Goal: Use online tool/utility: Use online tool/utility

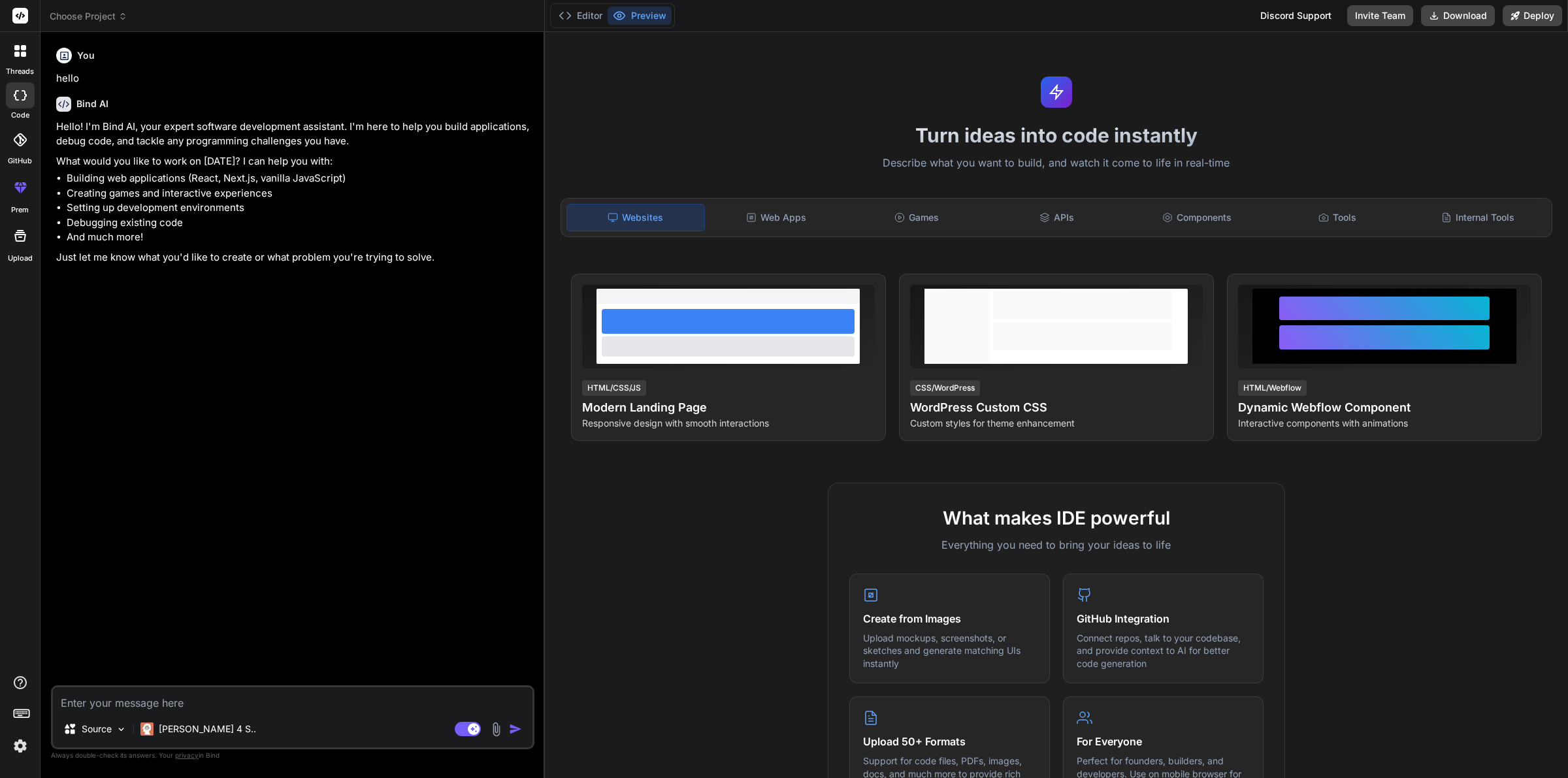
type textarea "x"
drag, startPoint x: 322, startPoint y: 456, endPoint x: 262, endPoint y: 352, distance: 120.1
click at [264, 357] on div "You hello Bind AI Hello! I'm Bind AI, your expert software development assistan…" at bounding box center [293, 364] width 481 height 644
click at [1338, 227] on div "Tools" at bounding box center [1337, 218] width 138 height 27
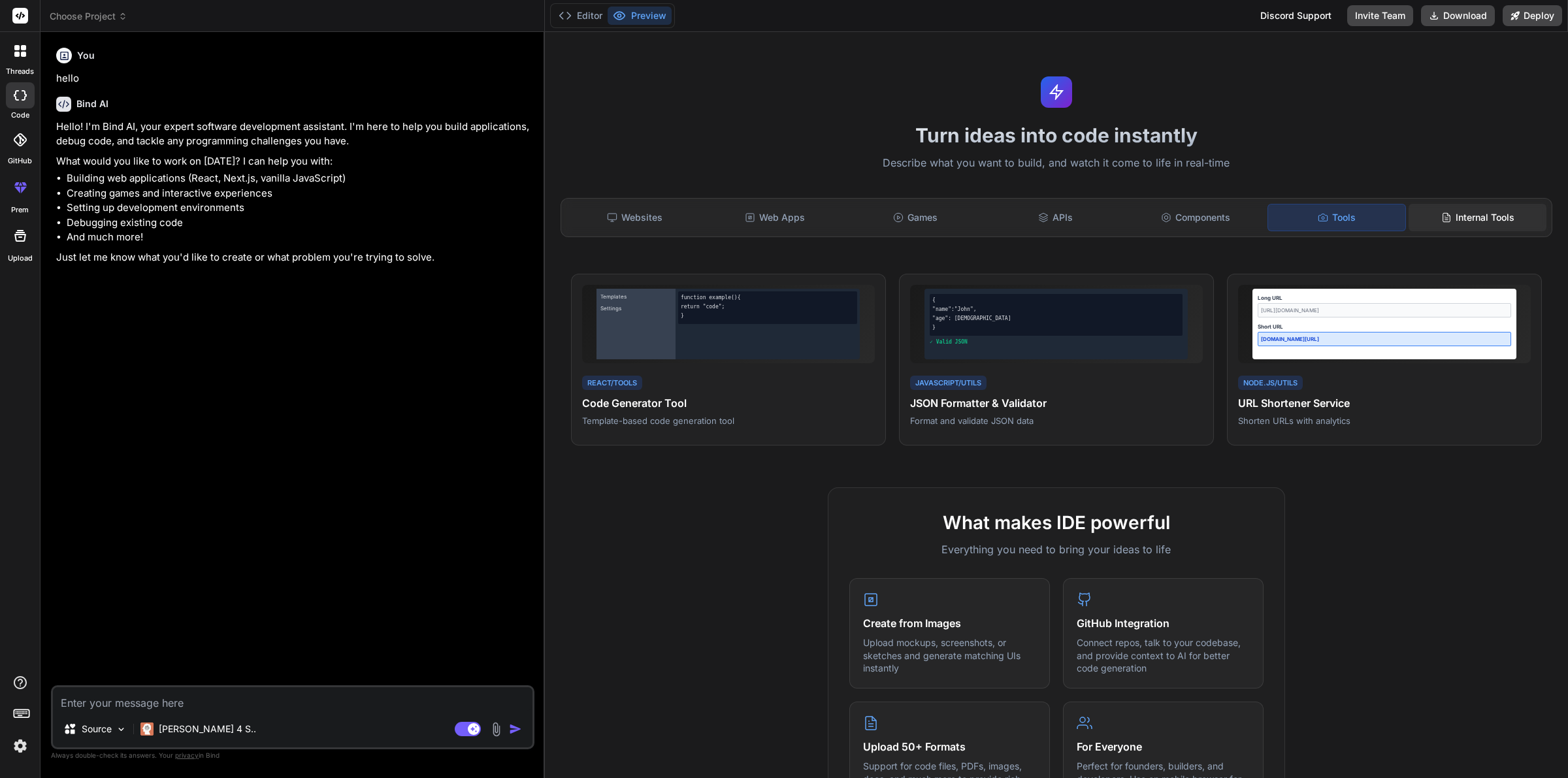
click at [1471, 219] on div "Internal Tools" at bounding box center [1477, 218] width 138 height 27
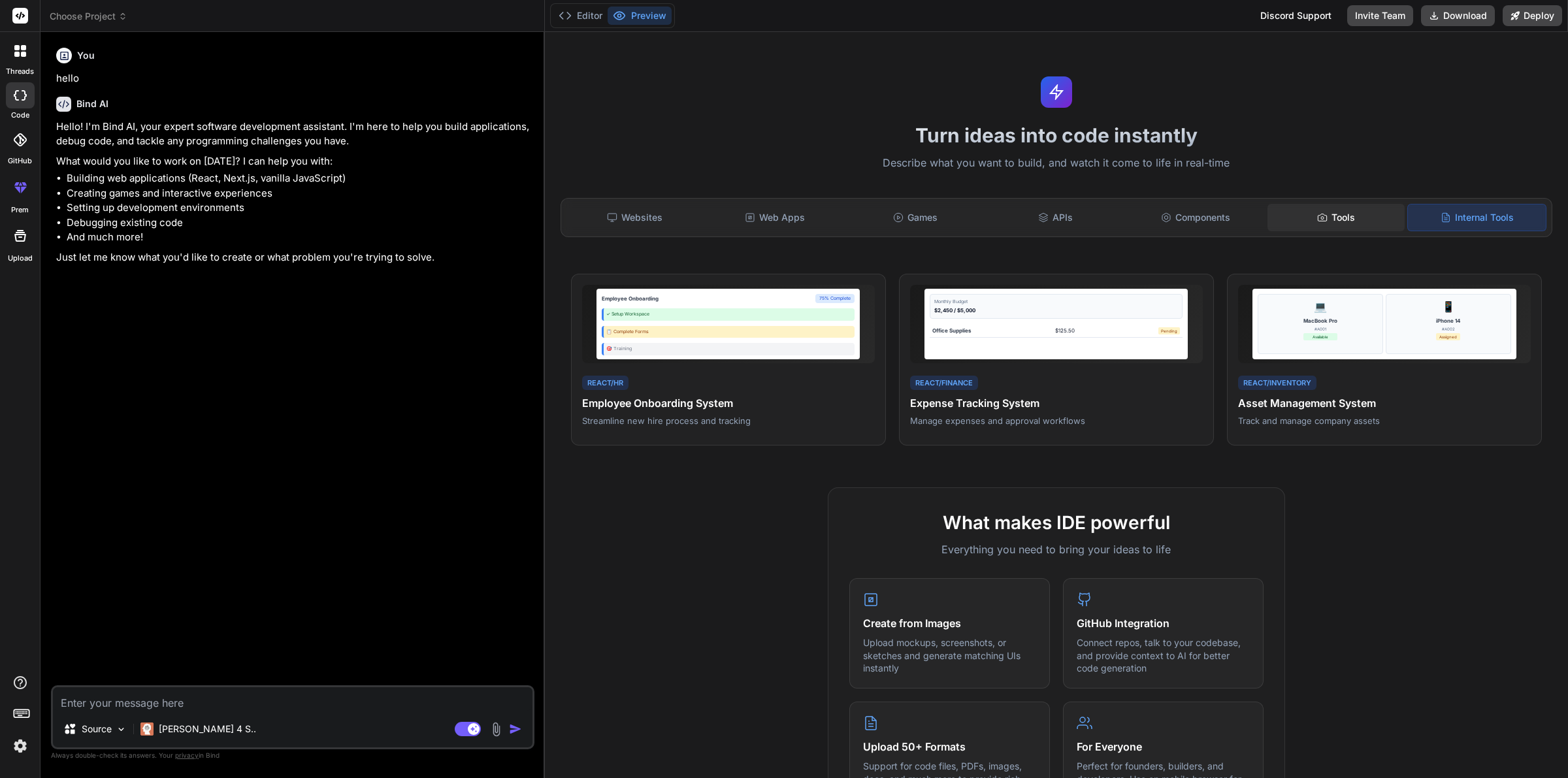
click at [1362, 221] on div "Tools" at bounding box center [1336, 218] width 138 height 27
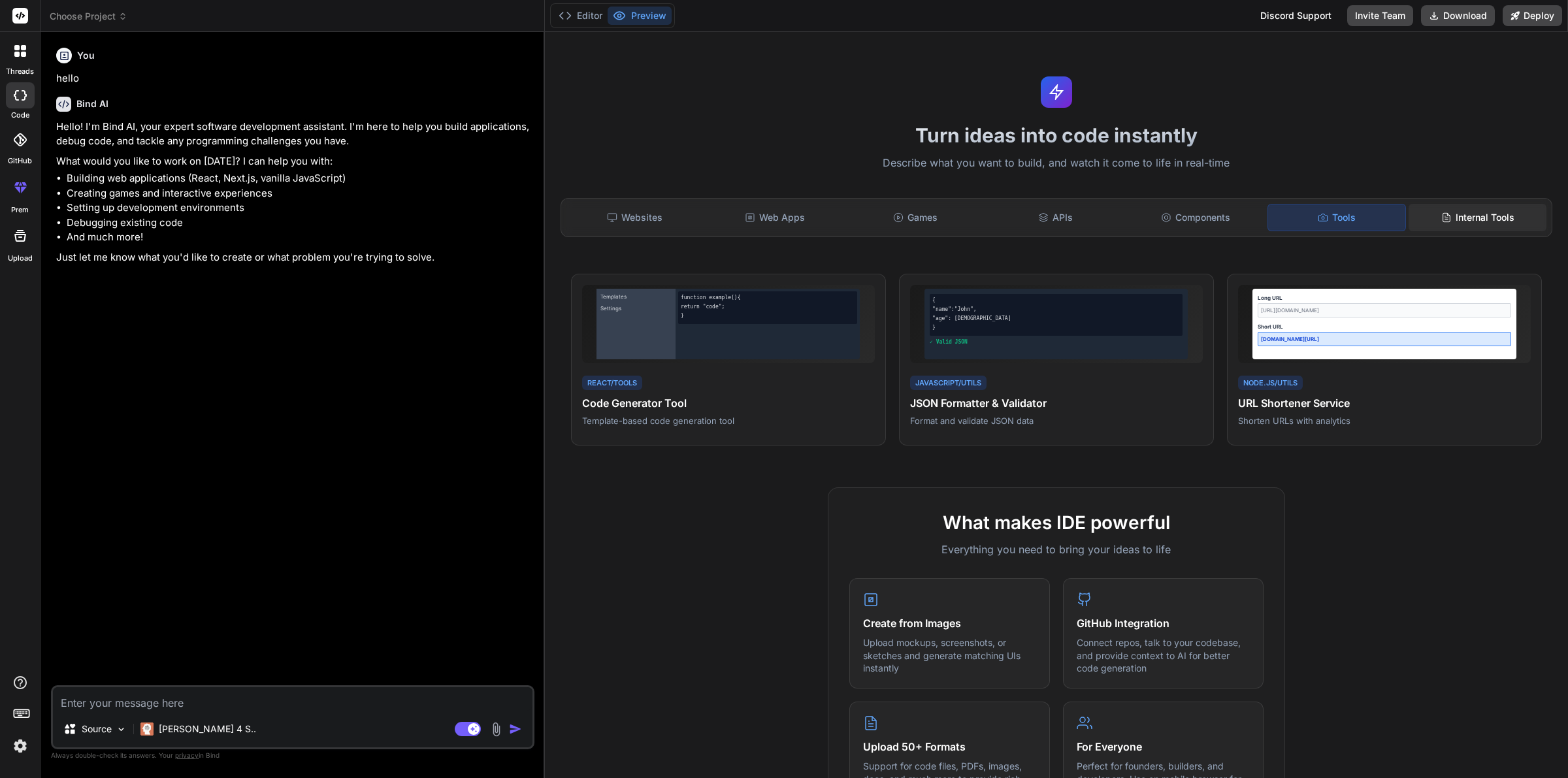
click at [1445, 208] on div "Internal Tools" at bounding box center [1477, 218] width 138 height 27
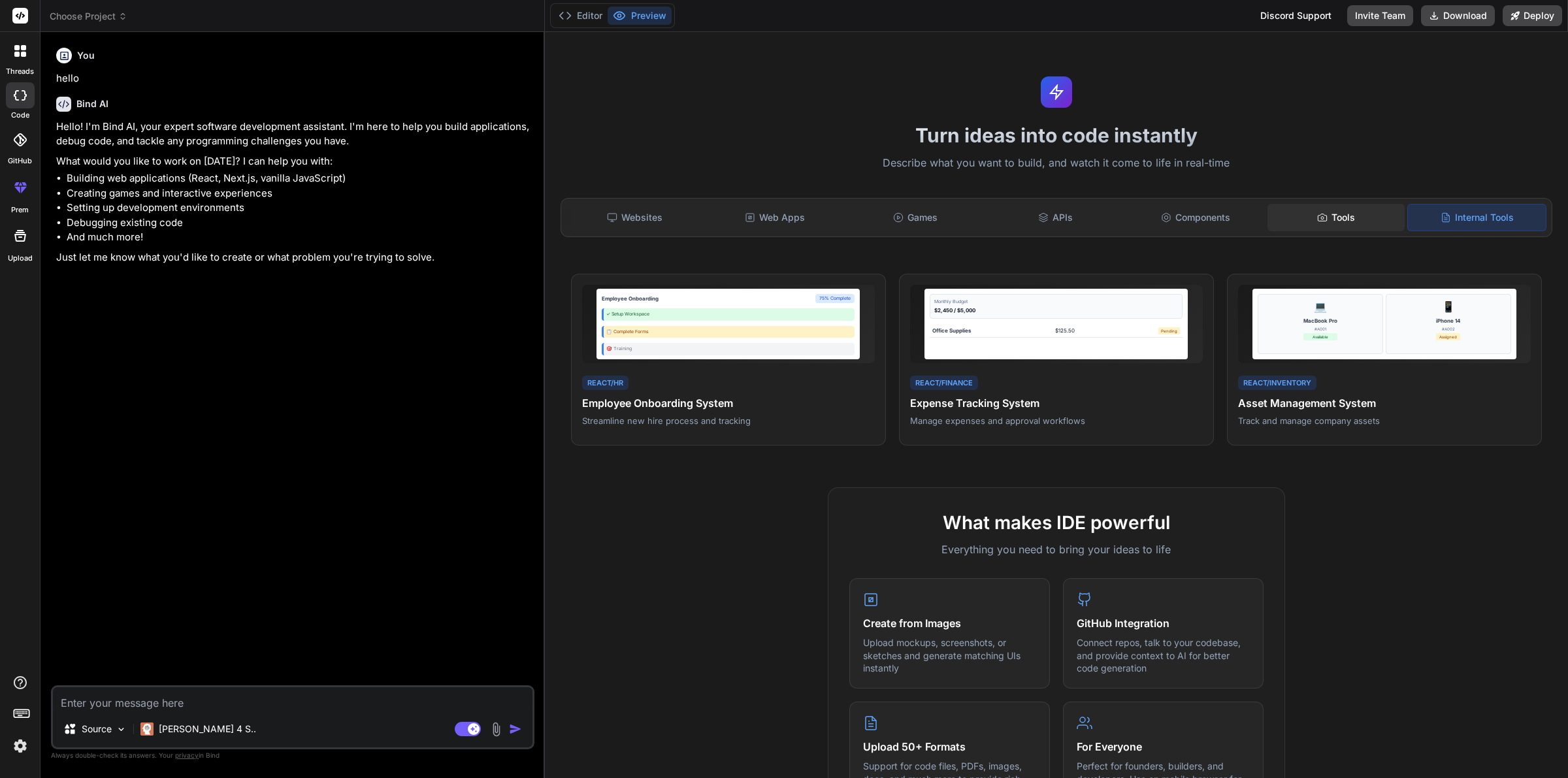
click at [1321, 227] on div "Tools" at bounding box center [1336, 218] width 138 height 27
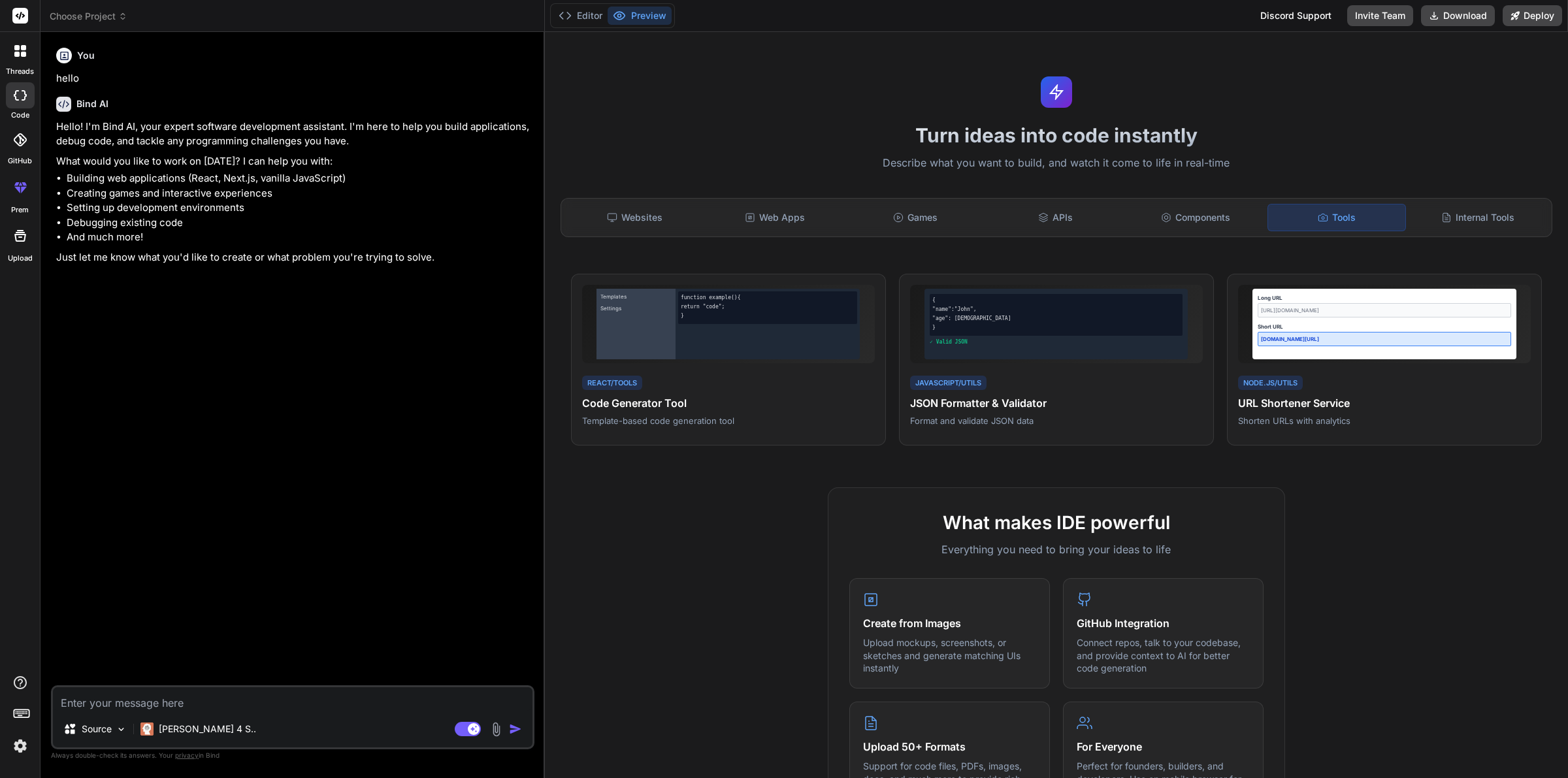
click at [167, 697] on textarea at bounding box center [293, 699] width 480 height 23
click at [780, 373] on div "React/Tools Code Generator Tool Template-based code generation tool" at bounding box center [728, 399] width 292 height 53
click at [811, 299] on div "View Prompt" at bounding box center [838, 292] width 77 height 23
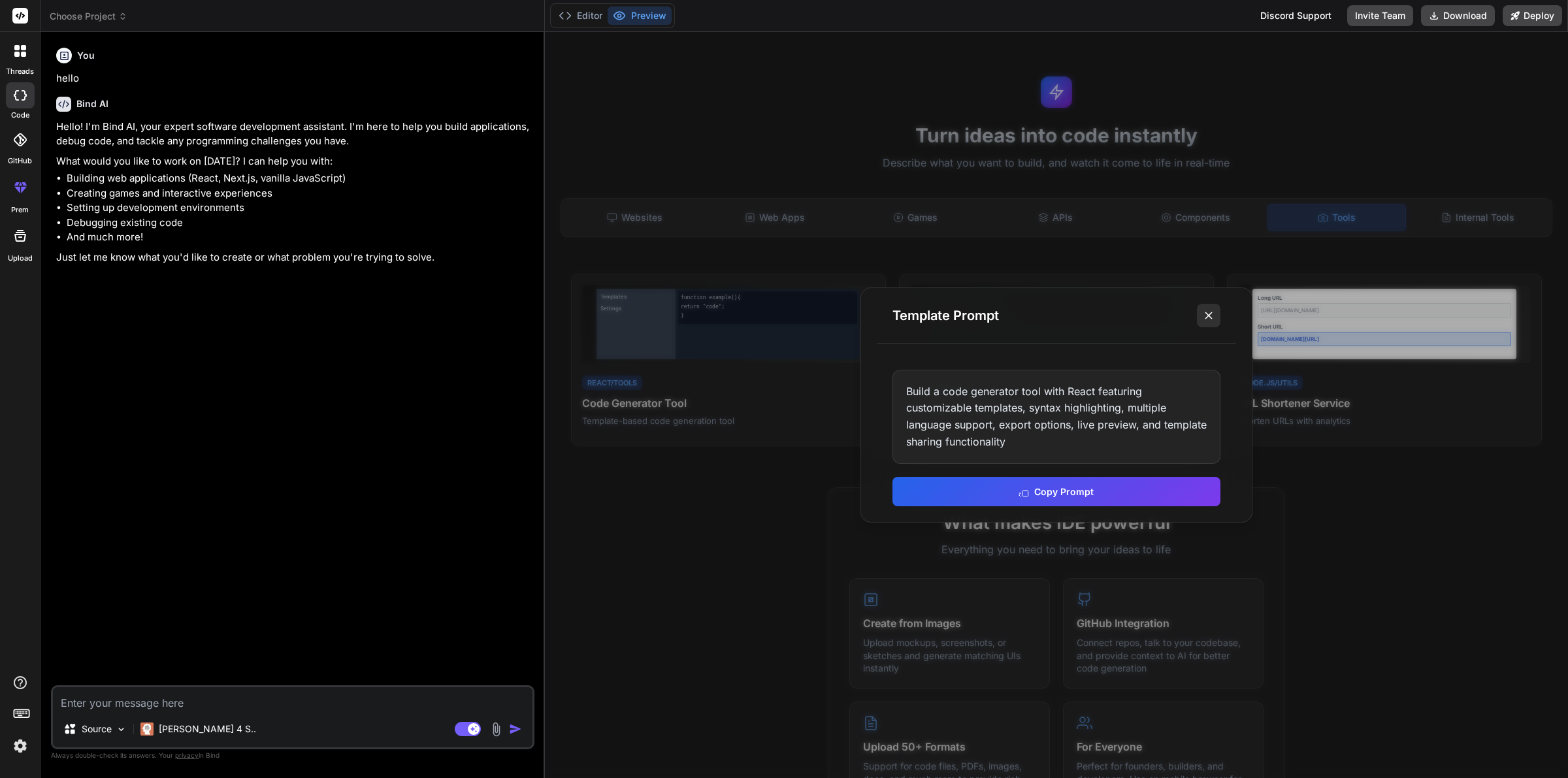
click at [1211, 312] on line at bounding box center [1208, 315] width 6 height 6
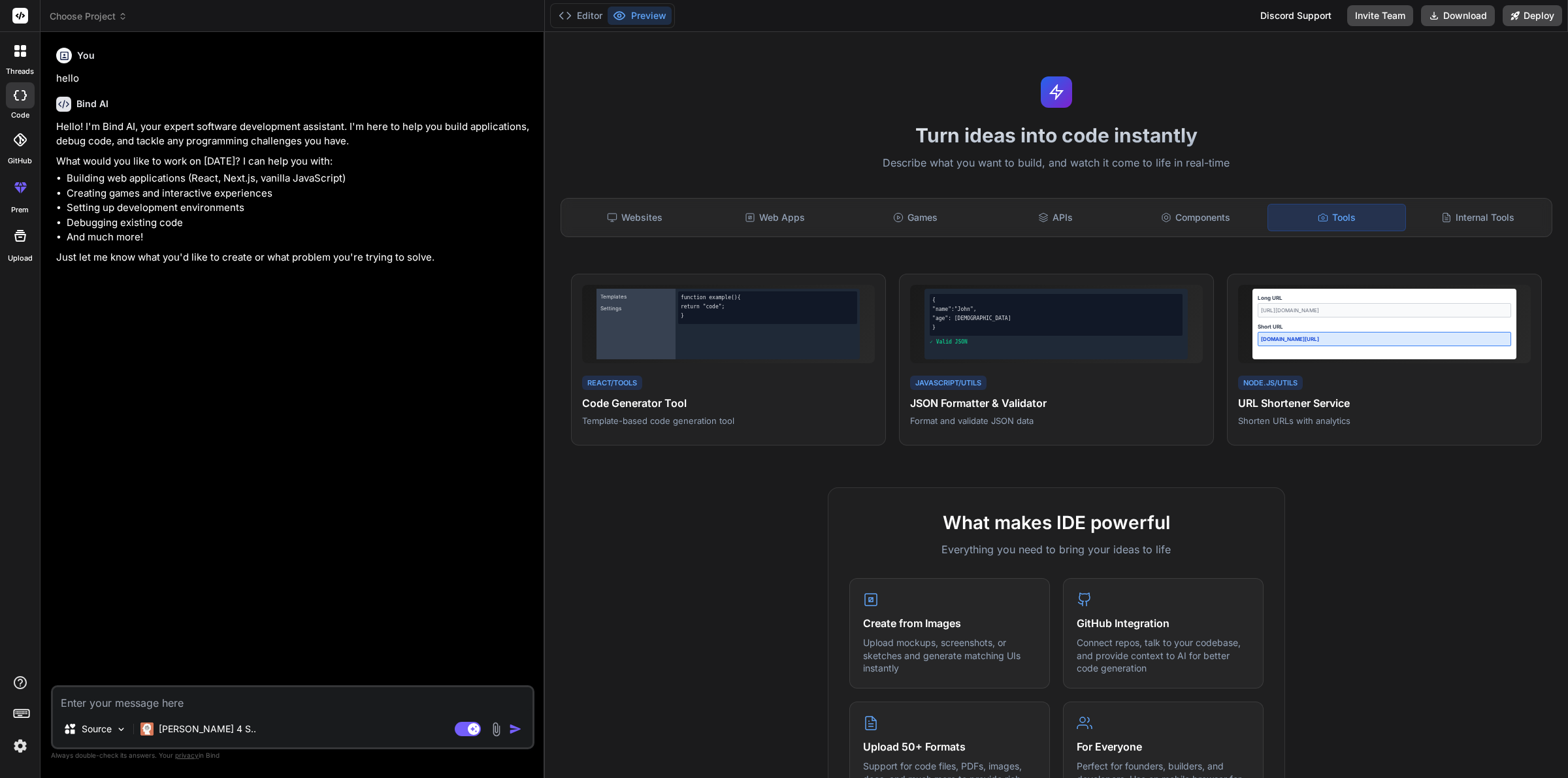
scroll to position [475, 0]
